Goal: Task Accomplishment & Management: Use online tool/utility

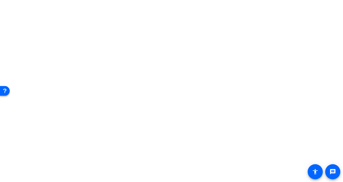
click at [174, 47] on body "For screen-reader mode - click the first button of the website Accessibility Sc…" at bounding box center [171, 91] width 343 height 182
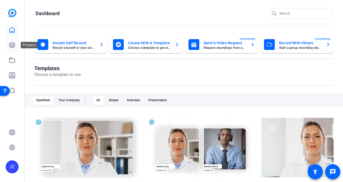
click at [14, 46] on icon at bounding box center [12, 45] width 6 height 6
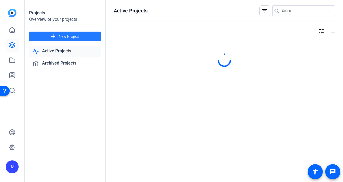
click at [72, 37] on span "New Project" at bounding box center [69, 37] width 20 height 6
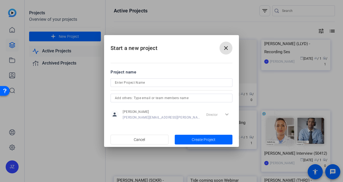
click at [226, 47] on mat-icon "close" at bounding box center [226, 48] width 6 height 6
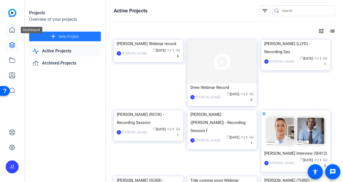
click at [11, 29] on icon at bounding box center [12, 29] width 5 height 5
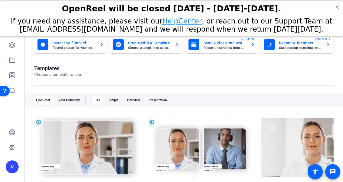
click at [281, 45] on mat-card-title "Record With Others" at bounding box center [300, 43] width 43 height 6
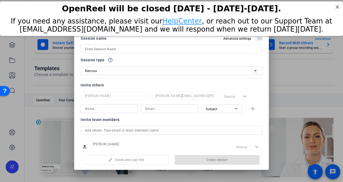
drag, startPoint x: 339, startPoint y: 95, endPoint x: 292, endPoint y: 57, distance: 61.1
click at [326, 60] on div at bounding box center [171, 91] width 343 height 182
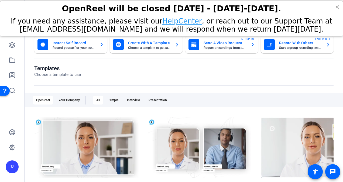
click at [294, 41] on mat-card-title "Record With Others" at bounding box center [300, 43] width 43 height 6
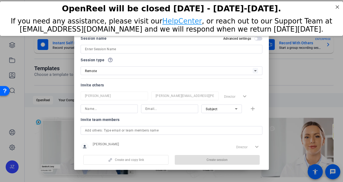
click at [160, 49] on input at bounding box center [171, 49] width 173 height 6
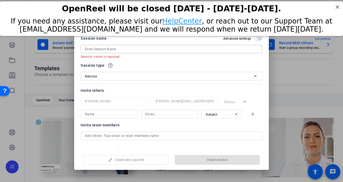
paste input "IR-25037-02 | IRPC Intro Videos"
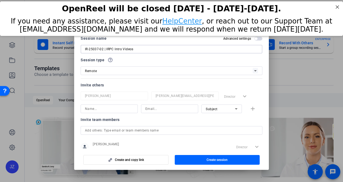
click at [104, 48] on input "IR-25037-02 | IRPC Intro Videos" at bounding box center [171, 49] width 173 height 6
click at [99, 50] on input "IR-25037| IRPC Intro Videos" at bounding box center [171, 49] width 173 height 6
click at [85, 50] on input "IR-25037|IRPC Intro Videos" at bounding box center [171, 49] width 173 height 6
type input "IR-25037|IRPC Intro Videos"
click at [121, 109] on input at bounding box center [109, 108] width 49 height 6
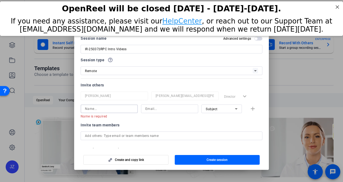
paste input "DDAF"
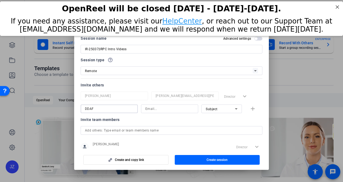
type input "DDAF"
click at [160, 110] on input at bounding box center [169, 108] width 49 height 6
paste input "DDAF"
type input "DDAF@capgroup.com"
click at [249, 106] on mat-icon "add" at bounding box center [252, 108] width 7 height 7
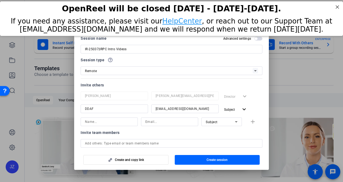
scroll to position [30, 0]
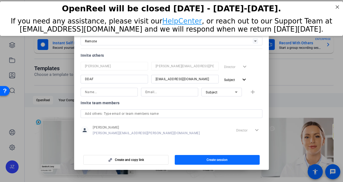
click at [226, 159] on span "Create session" at bounding box center [217, 159] width 21 height 4
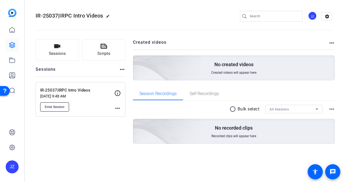
click at [51, 107] on span "Enter Session" at bounding box center [55, 107] width 20 height 4
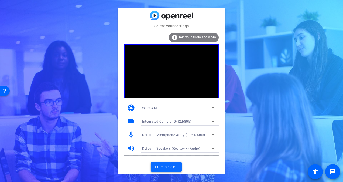
click at [169, 168] on span "Enter session" at bounding box center [166, 167] width 22 height 6
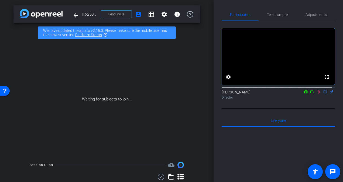
click at [310, 94] on icon at bounding box center [312, 92] width 4 height 4
click at [112, 14] on span "Send invite" at bounding box center [116, 14] width 16 height 4
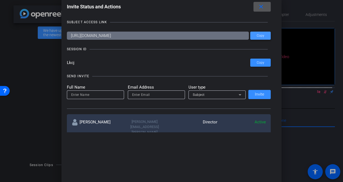
click at [262, 36] on span "Copy" at bounding box center [261, 36] width 8 height 4
drag, startPoint x: 267, startPoint y: 0, endPoint x: 264, endPoint y: 5, distance: 5.8
click at [266, 1] on span at bounding box center [261, 6] width 17 height 13
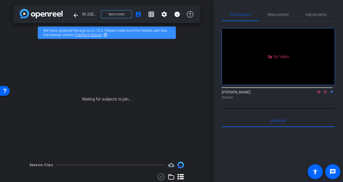
click at [106, 34] on mat-icon "highlight_off" at bounding box center [105, 35] width 4 height 4
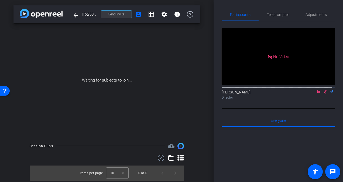
click at [124, 16] on span "Send invite" at bounding box center [116, 14] width 16 height 4
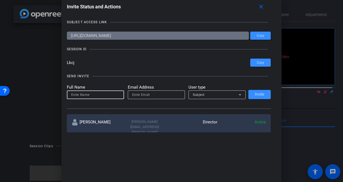
click at [111, 94] on input at bounding box center [95, 94] width 49 height 6
click at [141, 94] on input "email" at bounding box center [156, 94] width 49 height 6
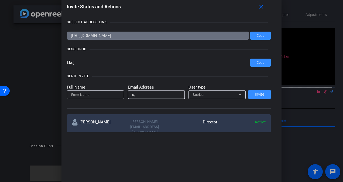
type input "cgteleprompter@yahoo.com"
click at [108, 95] on input at bounding box center [95, 94] width 49 height 6
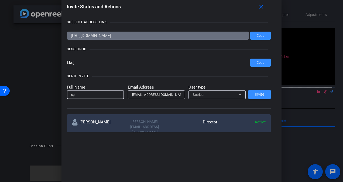
type input "conevv"
click at [240, 94] on icon at bounding box center [240, 94] width 6 height 6
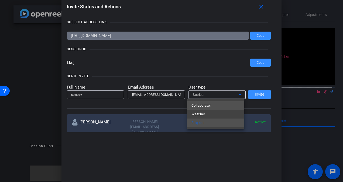
click at [223, 105] on mat-option "Collaborator" at bounding box center [215, 105] width 57 height 9
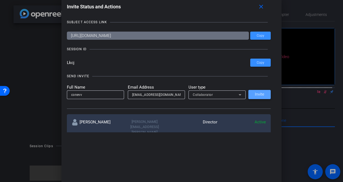
click at [259, 93] on span "Invite" at bounding box center [259, 94] width 9 height 4
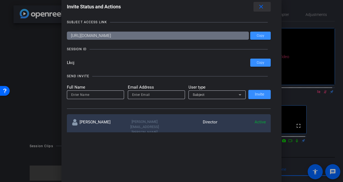
click at [263, 4] on mat-icon "close" at bounding box center [261, 7] width 7 height 7
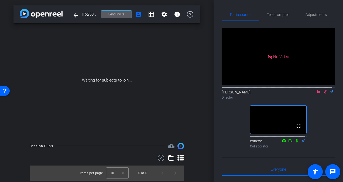
click at [323, 94] on icon at bounding box center [325, 92] width 4 height 4
click at [317, 94] on icon at bounding box center [319, 92] width 4 height 4
click at [310, 94] on icon at bounding box center [312, 92] width 4 height 4
click at [323, 94] on icon at bounding box center [325, 92] width 4 height 4
click at [195, 63] on div "Waiting for subjects to join..." at bounding box center [106, 80] width 187 height 114
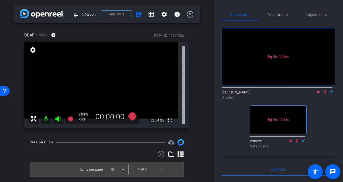
click at [323, 94] on icon at bounding box center [325, 92] width 4 height 4
click at [315, 94] on mat-icon at bounding box center [318, 91] width 6 height 5
click at [320, 11] on span "Adjustments" at bounding box center [315, 14] width 21 height 13
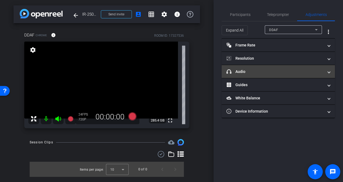
click at [267, 70] on mat-panel-title "headphone icon Audio" at bounding box center [274, 72] width 97 height 6
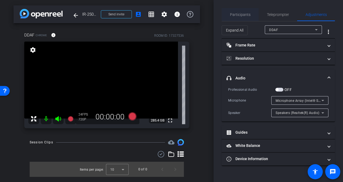
click at [237, 12] on span "Participants" at bounding box center [240, 14] width 20 height 13
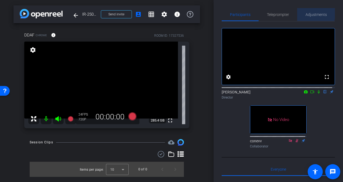
click at [311, 12] on span "Adjustments" at bounding box center [315, 14] width 21 height 13
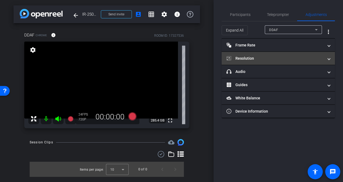
click at [270, 55] on mat-expansion-panel-header "Resolution" at bounding box center [278, 58] width 113 height 13
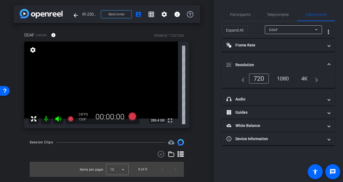
click at [283, 81] on div "1080" at bounding box center [283, 78] width 20 height 9
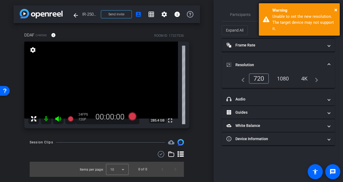
click at [338, 12] on div "× Warning Unable to set the new resolution. The target device may not support i…" at bounding box center [299, 19] width 81 height 32
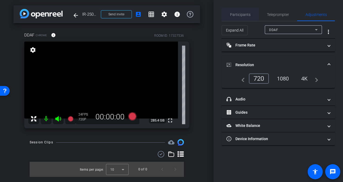
click at [233, 14] on span "Participants" at bounding box center [240, 15] width 20 height 4
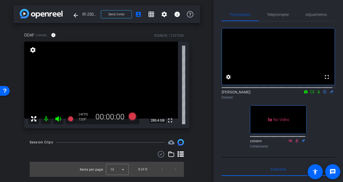
click at [311, 93] on icon at bounding box center [312, 91] width 4 height 3
click at [132, 118] on icon at bounding box center [132, 116] width 8 height 8
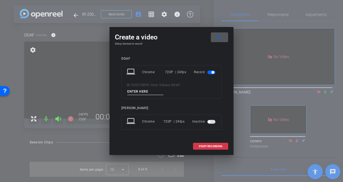
click at [158, 88] on input at bounding box center [145, 91] width 36 height 7
type input "test"
click at [206, 146] on span "START RECORDING" at bounding box center [211, 146] width 24 height 3
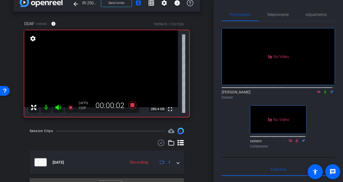
scroll to position [12, 0]
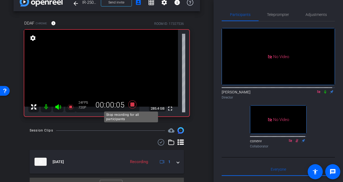
click at [131, 105] on icon at bounding box center [132, 104] width 8 height 8
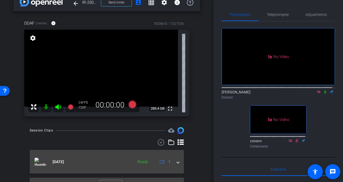
click at [64, 159] on span "Aug 12, 2025" at bounding box center [58, 162] width 11 height 6
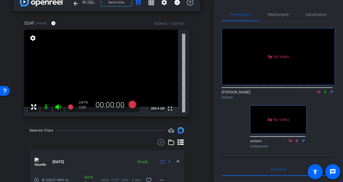
scroll to position [41, 0]
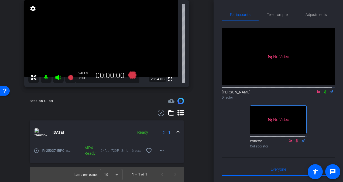
click at [36, 152] on mat-icon "play_circle_outline" at bounding box center [36, 150] width 5 height 5
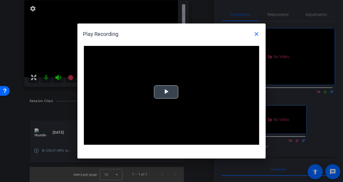
click at [166, 92] on span "Video Player" at bounding box center [166, 92] width 0 height 0
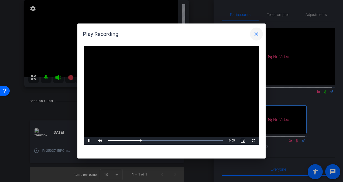
click at [255, 33] on mat-icon "close" at bounding box center [256, 34] width 6 height 6
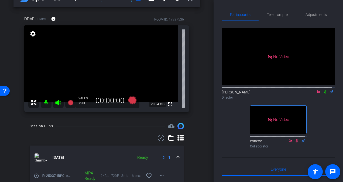
scroll to position [16, 0]
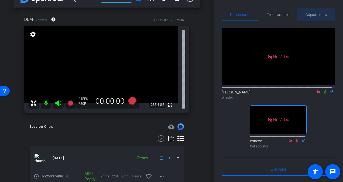
click at [318, 13] on span "Adjustments" at bounding box center [315, 15] width 21 height 4
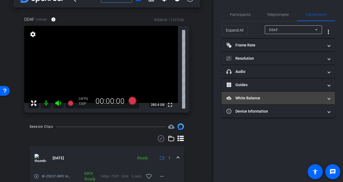
click at [265, 95] on mat-panel-title "White Balance White Balance" at bounding box center [274, 98] width 97 height 6
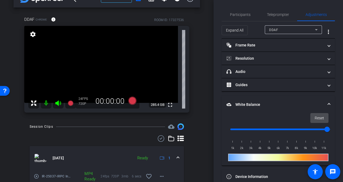
click at [315, 118] on span "Reset" at bounding box center [319, 118] width 9 height 10
type input "1000"
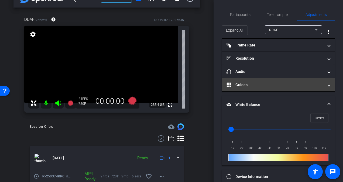
click at [249, 85] on mat-panel-title "Guides" at bounding box center [274, 85] width 97 height 6
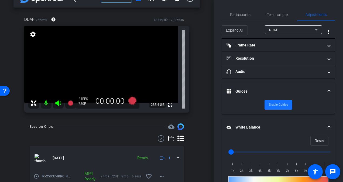
click at [276, 105] on span "Enable Guides" at bounding box center [278, 105] width 19 height 8
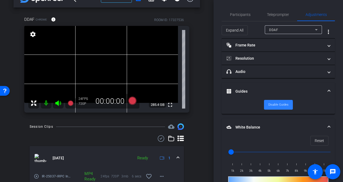
click at [276, 105] on span "Disable Guides" at bounding box center [278, 105] width 20 height 8
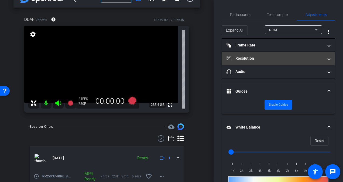
click at [255, 56] on mat-panel-title "Resolution" at bounding box center [274, 59] width 97 height 6
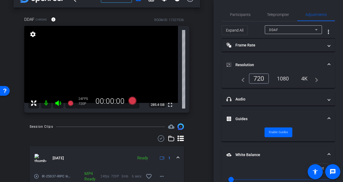
click at [297, 78] on div "4K" at bounding box center [304, 78] width 15 height 9
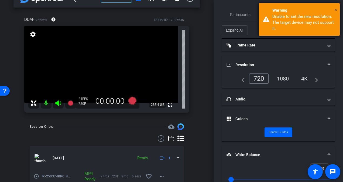
click at [336, 9] on span "×" at bounding box center [335, 9] width 3 height 6
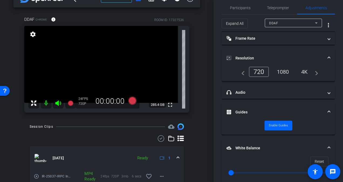
scroll to position [0, 0]
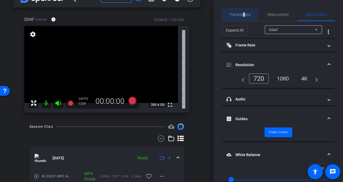
click at [243, 12] on span "Participants" at bounding box center [240, 14] width 20 height 13
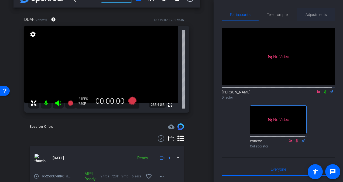
click at [314, 15] on span "Adjustments" at bounding box center [315, 15] width 21 height 4
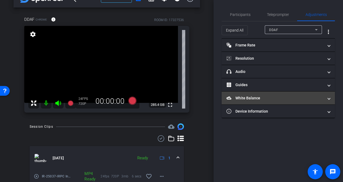
click at [266, 99] on mat-panel-title "White Balance White Balance" at bounding box center [274, 98] width 97 height 6
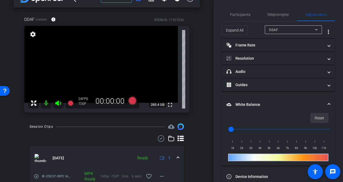
click at [315, 121] on span "Reset" at bounding box center [319, 118] width 9 height 10
click at [108, 57] on video at bounding box center [101, 64] width 154 height 77
click at [37, 35] on div "settings" at bounding box center [32, 34] width 9 height 9
click at [34, 35] on mat-icon "settings" at bounding box center [33, 34] width 8 height 6
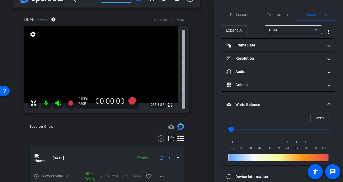
click at [33, 35] on mat-icon "settings" at bounding box center [33, 34] width 8 height 6
click at [242, 16] on span "Participants" at bounding box center [240, 15] width 20 height 4
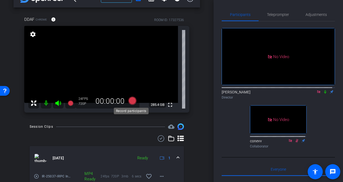
click at [133, 99] on icon at bounding box center [132, 101] width 8 height 8
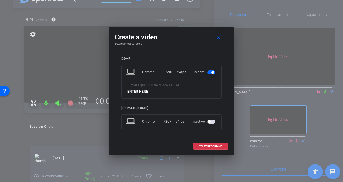
click at [149, 91] on input at bounding box center [145, 91] width 36 height 7
type input "take 1"
click at [211, 146] on span "START RECORDING" at bounding box center [211, 146] width 24 height 3
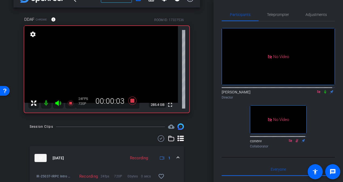
click at [324, 90] on icon at bounding box center [325, 92] width 4 height 4
click at [132, 101] on icon at bounding box center [132, 101] width 8 height 8
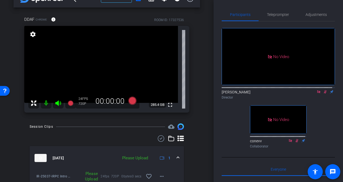
click at [323, 90] on icon at bounding box center [325, 92] width 4 height 4
click at [132, 102] on icon at bounding box center [132, 101] width 8 height 8
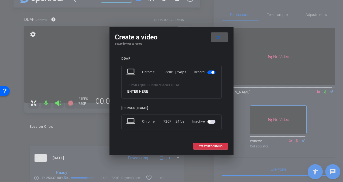
click at [143, 89] on input at bounding box center [145, 91] width 36 height 7
type input "take 2"
click at [223, 146] on span at bounding box center [210, 146] width 35 height 13
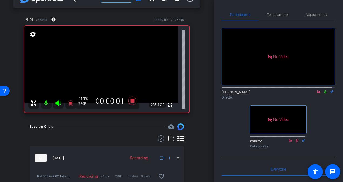
click at [323, 90] on icon at bounding box center [325, 92] width 4 height 4
click at [129, 100] on icon at bounding box center [132, 101] width 8 height 8
click at [324, 91] on icon at bounding box center [325, 92] width 3 height 4
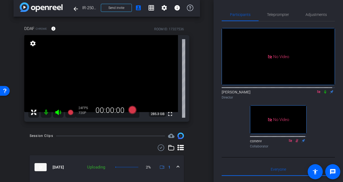
scroll to position [9, 0]
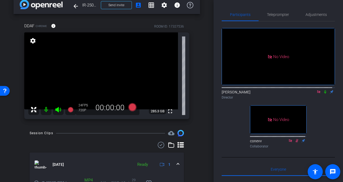
click at [40, 163] on img at bounding box center [41, 164] width 12 height 8
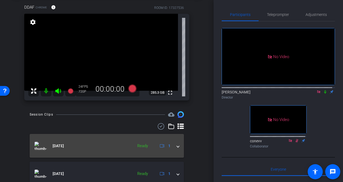
scroll to position [43, 0]
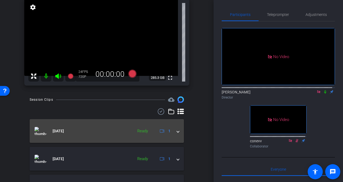
click at [100, 126] on mat-expansion-panel-header "Aug 12, 2025 Ready 1" at bounding box center [107, 131] width 154 height 24
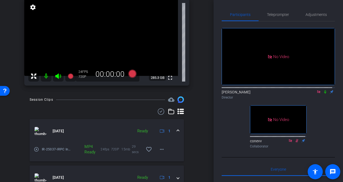
click at [35, 150] on mat-icon "play_circle_outline" at bounding box center [36, 148] width 5 height 5
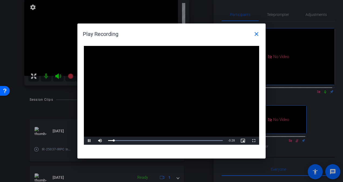
click at [265, 29] on h1 "Play Recording close" at bounding box center [171, 31] width 188 height 17
click at [257, 33] on mat-icon "close" at bounding box center [256, 34] width 6 height 6
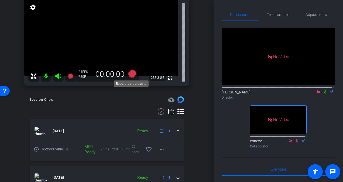
click at [132, 74] on icon at bounding box center [132, 74] width 8 height 8
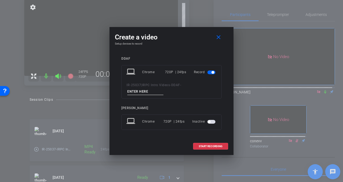
click at [146, 89] on input at bounding box center [145, 91] width 36 height 7
type input "take 3"
click at [205, 146] on span "START RECORDING" at bounding box center [211, 146] width 24 height 3
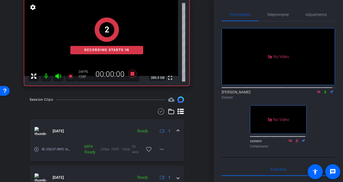
click at [323, 90] on icon at bounding box center [325, 92] width 4 height 4
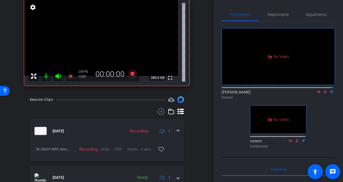
click at [324, 90] on icon at bounding box center [325, 92] width 3 height 4
click at [323, 90] on icon at bounding box center [325, 92] width 4 height 4
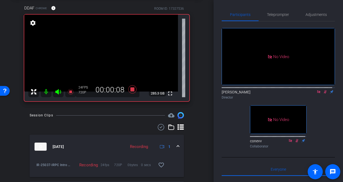
scroll to position [0, 0]
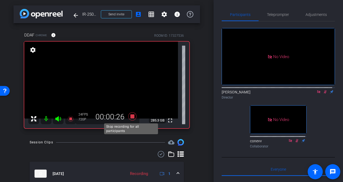
click at [133, 116] on icon at bounding box center [132, 116] width 8 height 8
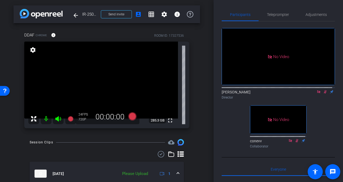
click at [324, 90] on icon at bounding box center [325, 92] width 4 height 4
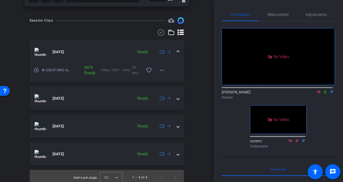
scroll to position [121, 0]
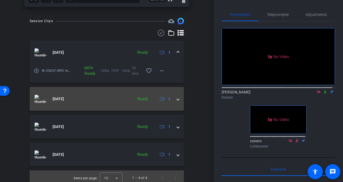
click at [42, 97] on img at bounding box center [41, 99] width 12 height 8
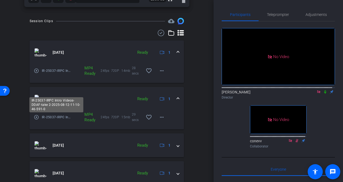
click at [43, 116] on span "IR-25037-IRPC Intro Videos-DDAF-take 2-2025-08-12-11-10-46-591-0" at bounding box center [57, 116] width 30 height 5
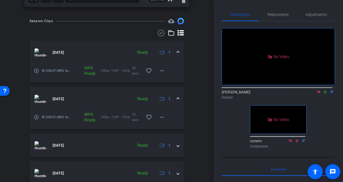
click at [34, 116] on mat-icon "play_circle_outline" at bounding box center [36, 116] width 5 height 5
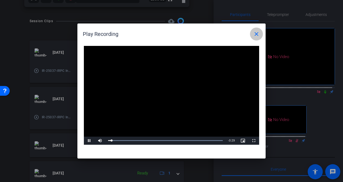
click at [258, 33] on mat-icon "close" at bounding box center [256, 34] width 6 height 6
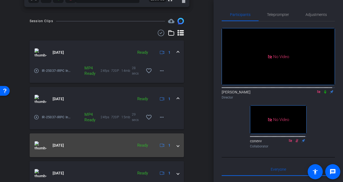
click at [38, 146] on img at bounding box center [41, 145] width 12 height 8
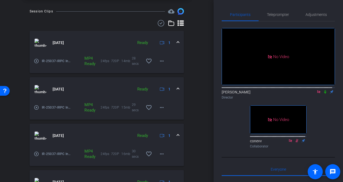
scroll to position [110, 0]
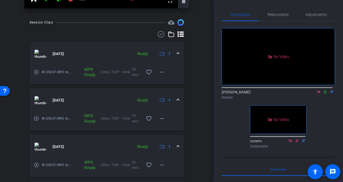
click at [37, 164] on mat-icon "play_circle_outline" at bounding box center [36, 164] width 5 height 5
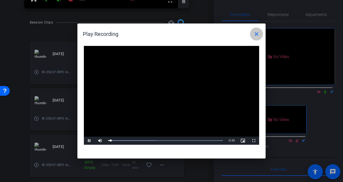
click at [257, 34] on mat-icon "close" at bounding box center [256, 34] width 6 height 6
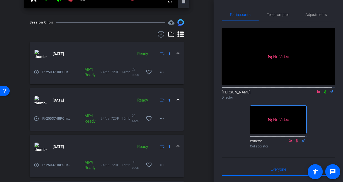
scroll to position [0, 0]
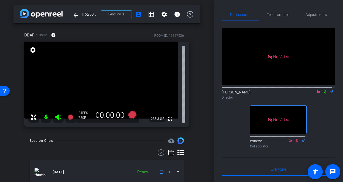
click at [317, 91] on icon at bounding box center [319, 92] width 4 height 4
click at [313, 15] on span "Adjustments" at bounding box center [315, 15] width 21 height 4
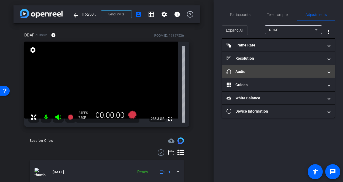
click at [263, 76] on mat-expansion-panel-header "headphone icon Audio" at bounding box center [278, 71] width 113 height 13
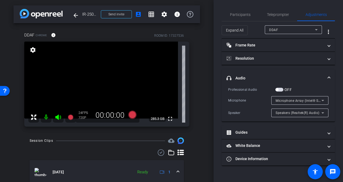
click at [303, 114] on span "Speakers (Realtek(R) Audio)" at bounding box center [298, 113] width 44 height 4
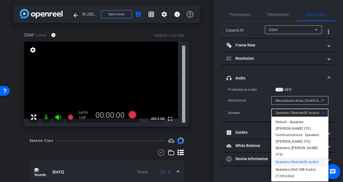
click at [304, 166] on span "Speakers (Dell USB Audio) (17e9:436e)" at bounding box center [300, 172] width 49 height 13
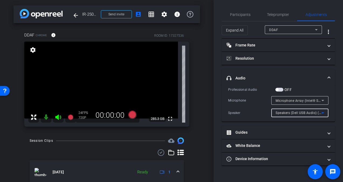
click at [305, 114] on span "Speakers (Dell USB Audio) (17e9:436e)" at bounding box center [306, 112] width 61 height 4
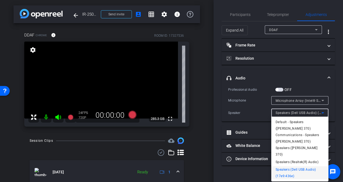
click at [297, 122] on span "Default - Speakers (Jabra Link 370)" at bounding box center [300, 125] width 49 height 13
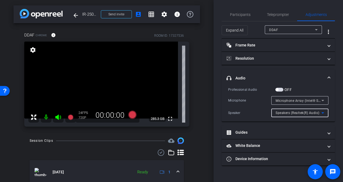
click at [285, 111] on span "Speakers (Realtek(R) Audio)" at bounding box center [298, 113] width 44 height 4
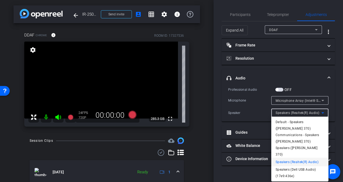
click at [262, 105] on div at bounding box center [171, 91] width 343 height 182
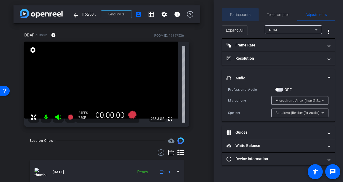
click at [238, 15] on span "Participants" at bounding box center [240, 15] width 20 height 4
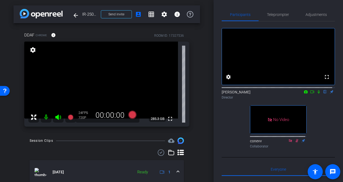
scroll to position [8, 0]
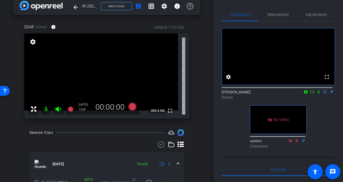
click at [318, 94] on icon at bounding box center [319, 92] width 2 height 4
click at [310, 94] on icon at bounding box center [312, 92] width 4 height 4
click at [321, 100] on div "Director" at bounding box center [278, 97] width 113 height 5
click at [323, 94] on icon at bounding box center [325, 92] width 4 height 4
click at [317, 94] on icon at bounding box center [319, 92] width 4 height 4
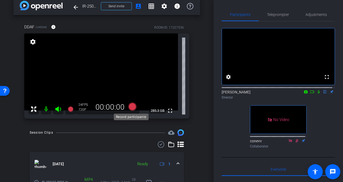
click at [133, 108] on icon at bounding box center [132, 106] width 8 height 8
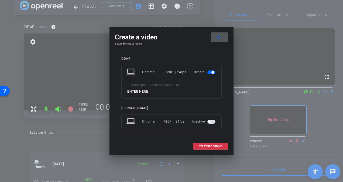
click at [145, 87] on span "IR-25037|IRPC Intro Videos" at bounding box center [147, 85] width 43 height 4
click at [145, 89] on input at bounding box center [145, 91] width 36 height 7
type input "take 4"
click at [206, 143] on span at bounding box center [210, 146] width 35 height 13
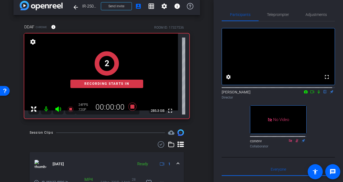
click at [310, 94] on icon at bounding box center [312, 92] width 4 height 4
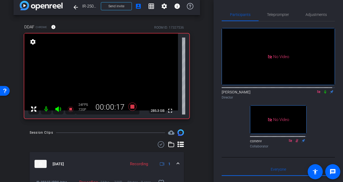
click at [323, 94] on icon at bounding box center [325, 92] width 4 height 4
click at [129, 105] on icon at bounding box center [132, 106] width 8 height 8
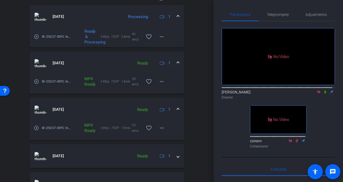
scroll to position [166, 0]
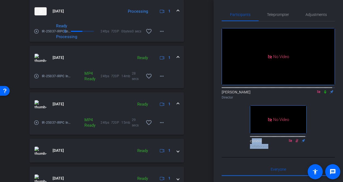
drag, startPoint x: 215, startPoint y: 147, endPoint x: 216, endPoint y: 168, distance: 20.8
click at [216, 168] on div "Participants Teleprompter Adjustments No Video James Zaguroli Director No Video…" at bounding box center [278, 91] width 129 height 182
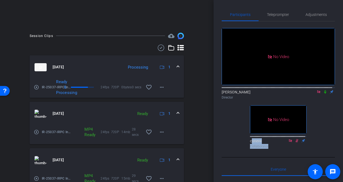
scroll to position [111, 0]
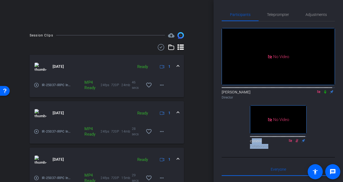
click at [160, 47] on icon at bounding box center [161, 47] width 8 height 6
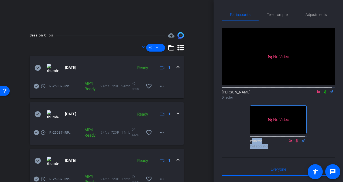
click at [177, 49] on icon at bounding box center [180, 47] width 6 height 6
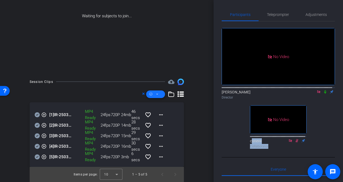
click at [156, 95] on icon at bounding box center [157, 94] width 3 height 7
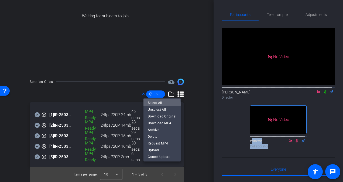
click at [159, 104] on span "Select All" at bounding box center [162, 102] width 29 height 6
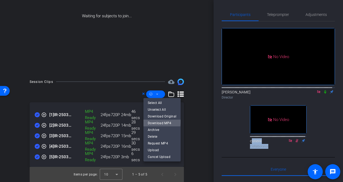
click at [160, 121] on span "Download MP4" at bounding box center [162, 122] width 29 height 6
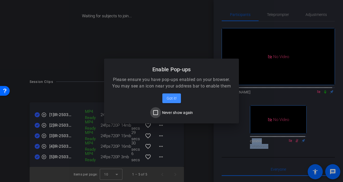
click at [156, 113] on input "Never show again" at bounding box center [155, 112] width 11 height 11
checkbox input "true"
click at [169, 96] on span "Got it!" at bounding box center [172, 98] width 10 height 6
